Goal: Task Accomplishment & Management: Complete application form

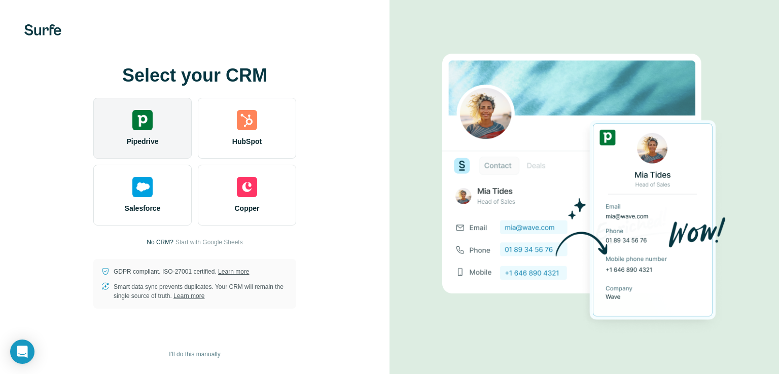
click at [148, 138] on span "Pipedrive" at bounding box center [142, 141] width 32 height 10
click at [153, 118] on div "Pipedrive" at bounding box center [142, 128] width 98 height 61
click at [160, 116] on div "Pipedrive" at bounding box center [142, 128] width 98 height 61
click at [140, 111] on img at bounding box center [142, 120] width 20 height 20
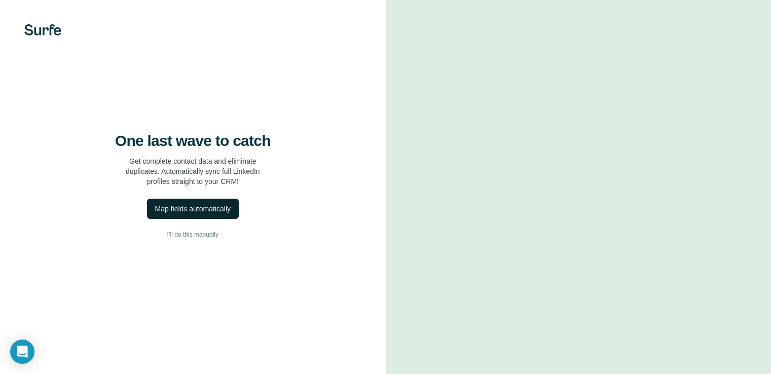
click at [215, 214] on div "Map fields automatically" at bounding box center [193, 209] width 76 height 10
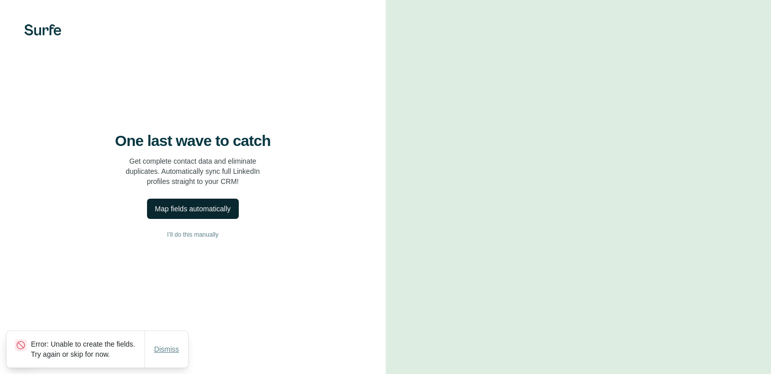
click at [161, 344] on span "Dismiss" at bounding box center [166, 349] width 25 height 10
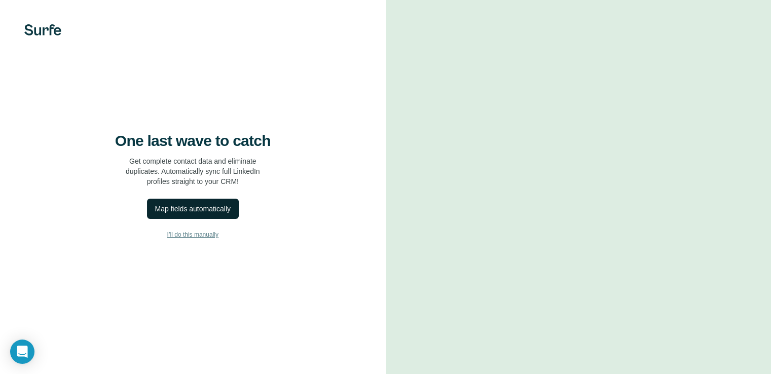
click at [190, 239] on span "I’ll do this manually" at bounding box center [192, 234] width 51 height 9
